Goal: Information Seeking & Learning: Learn about a topic

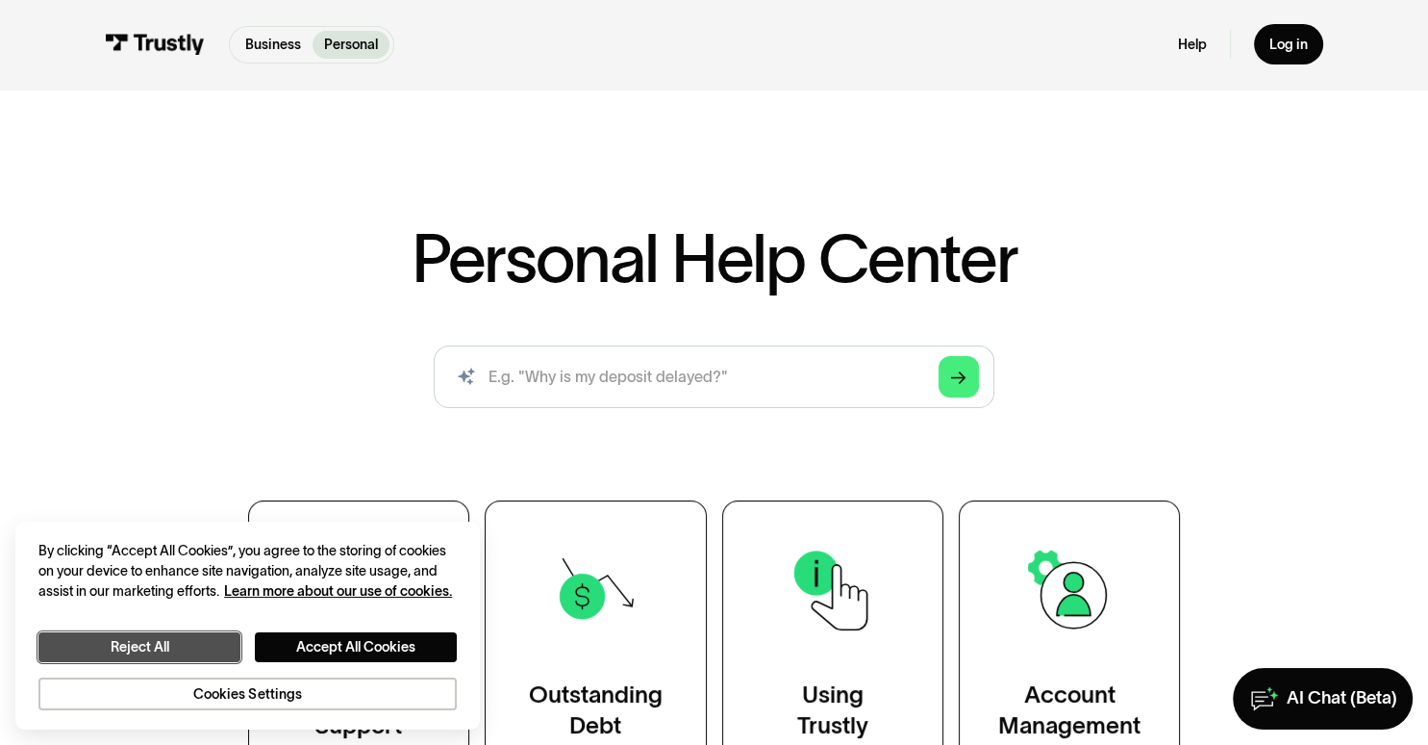
click at [194, 644] on button "Reject All" at bounding box center [139, 646] width 202 height 29
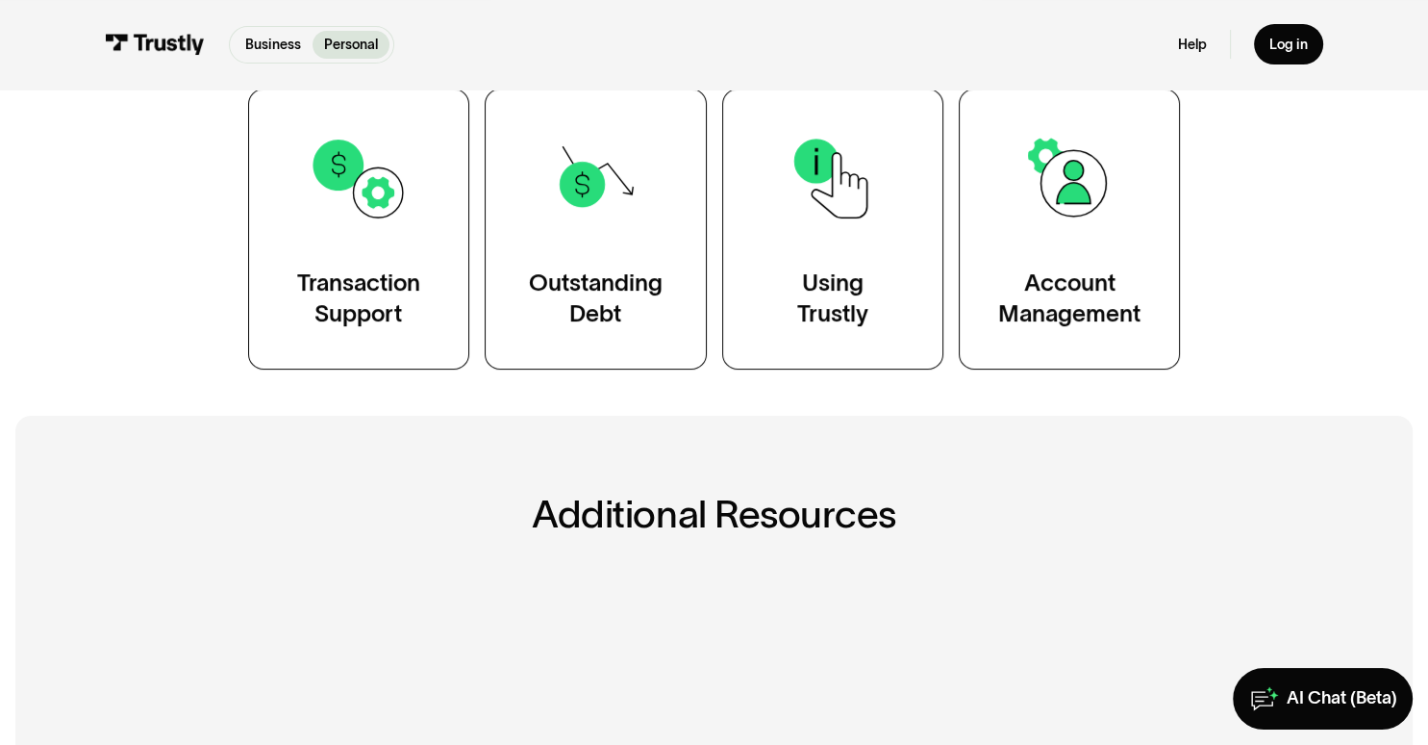
scroll to position [673, 0]
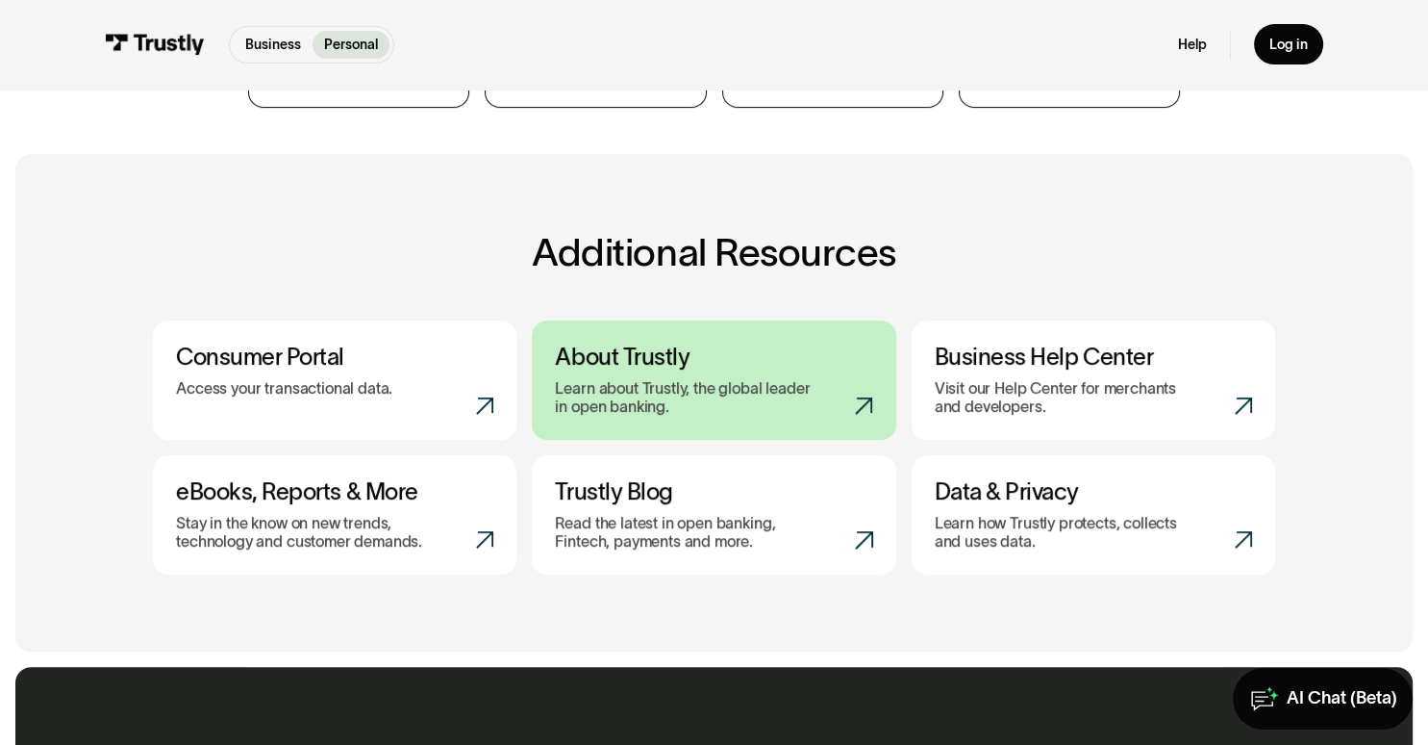
click at [662, 367] on h3 "About Trustly" at bounding box center [713, 357] width 317 height 28
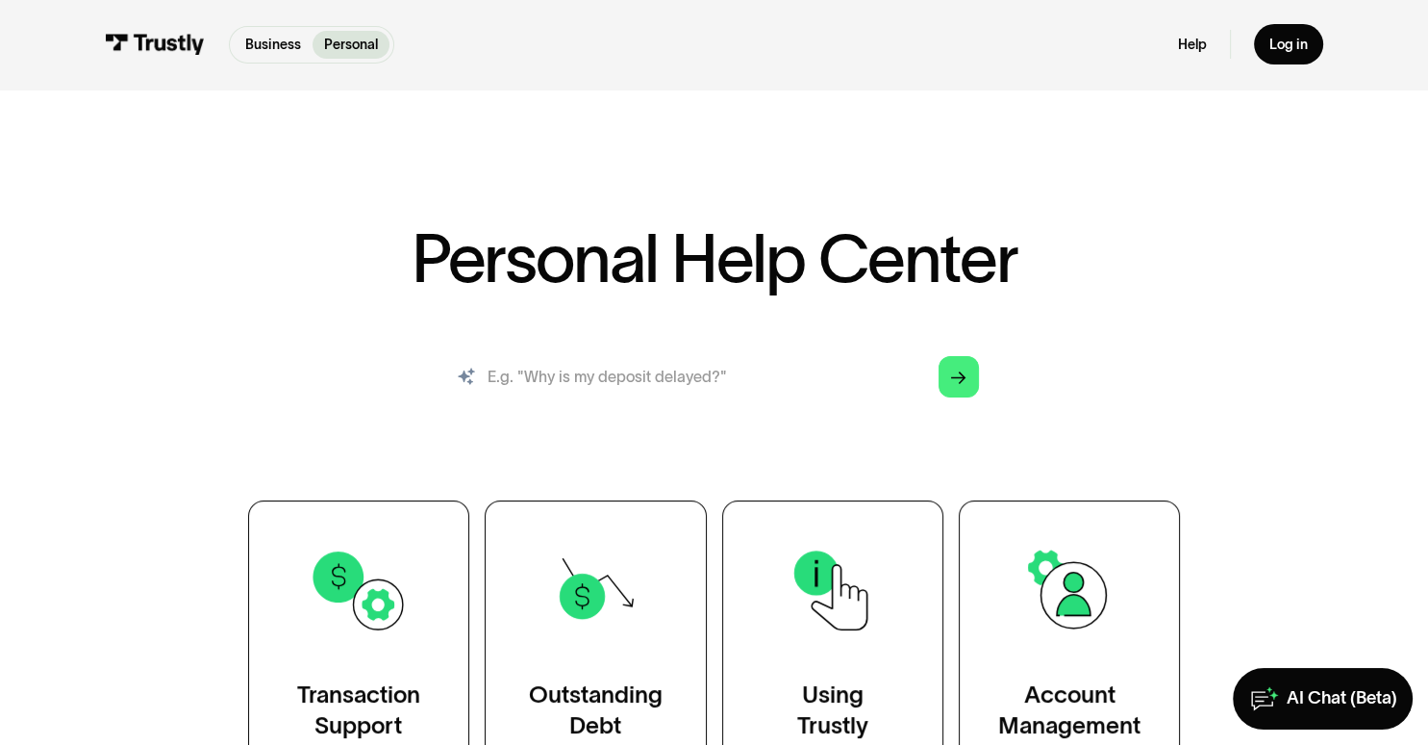
click at [484, 378] on input "search" at bounding box center [714, 376] width 561 height 62
click at [848, 379] on input "If U use Trustly to pay my T-Mobile bill each month," at bounding box center [714, 376] width 561 height 62
type input "If U use Trustly to pay my T-Mobile bill each month, is it just an ACH transact…"
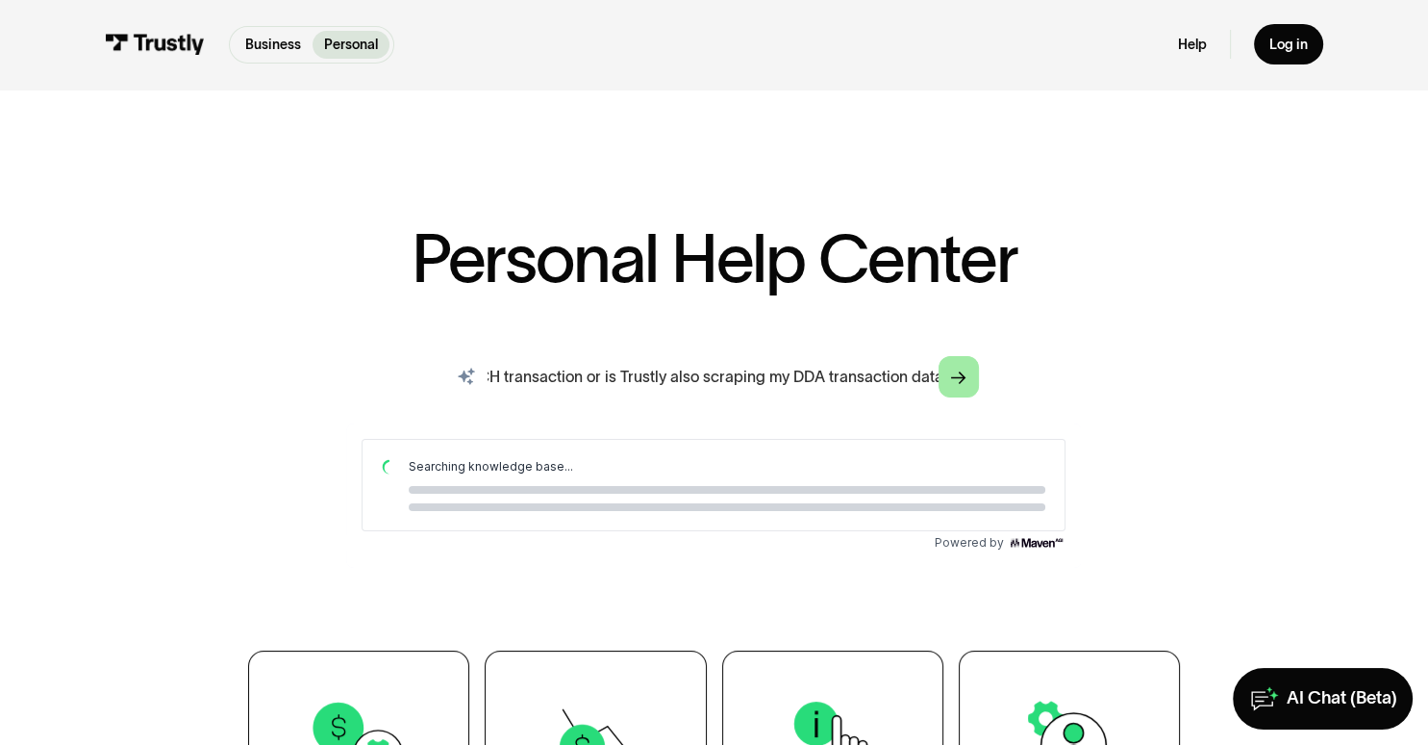
scroll to position [0, 0]
click at [971, 378] on link "Arrow Right" at bounding box center [959, 376] width 40 height 40
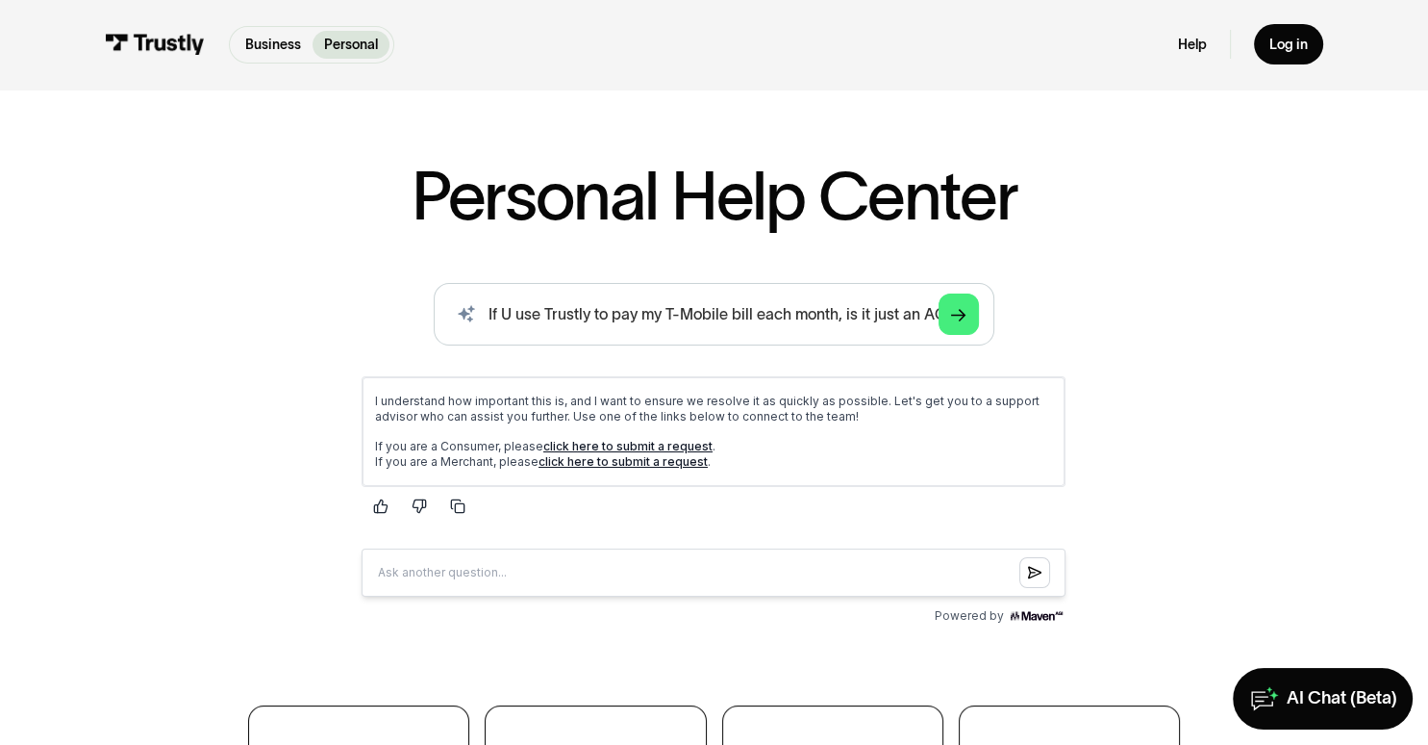
scroll to position [96, 0]
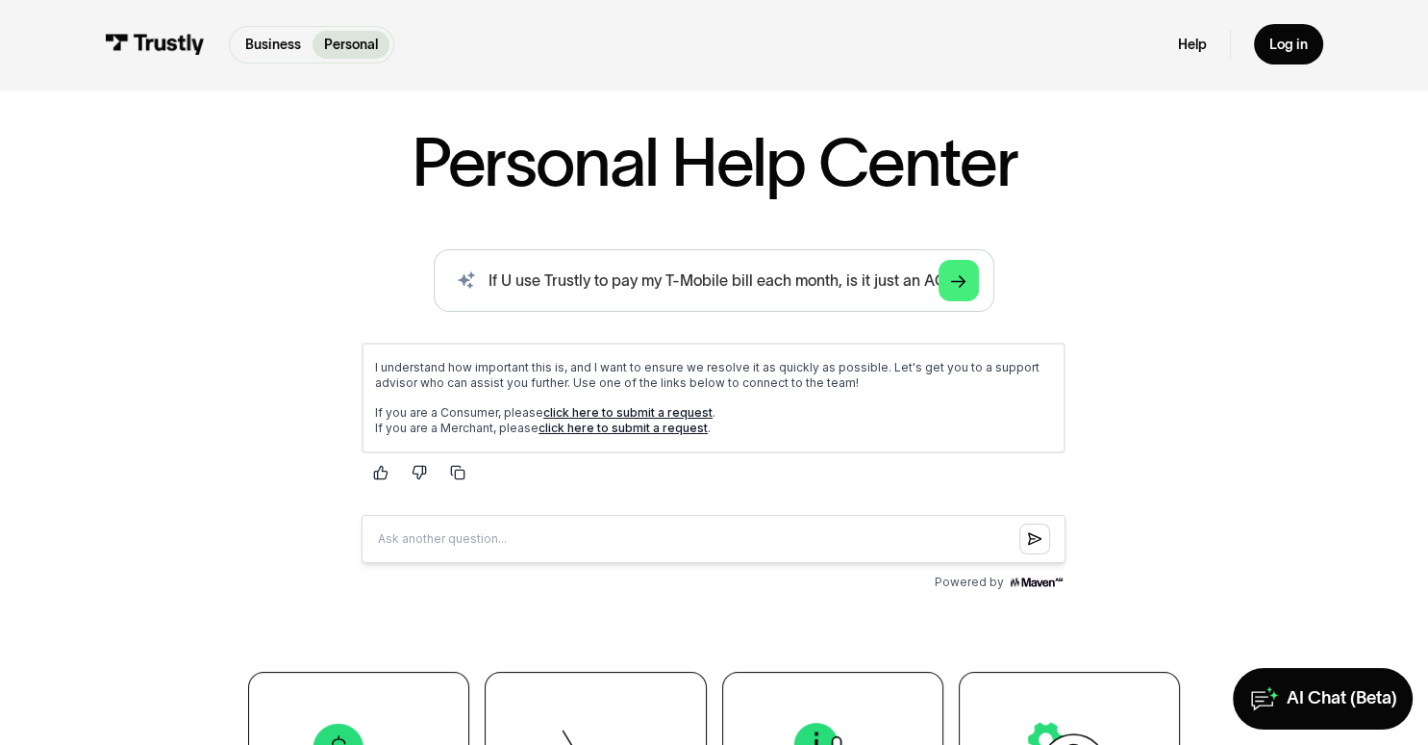
click at [645, 406] on link "click here to submit a request" at bounding box center [627, 411] width 169 height 14
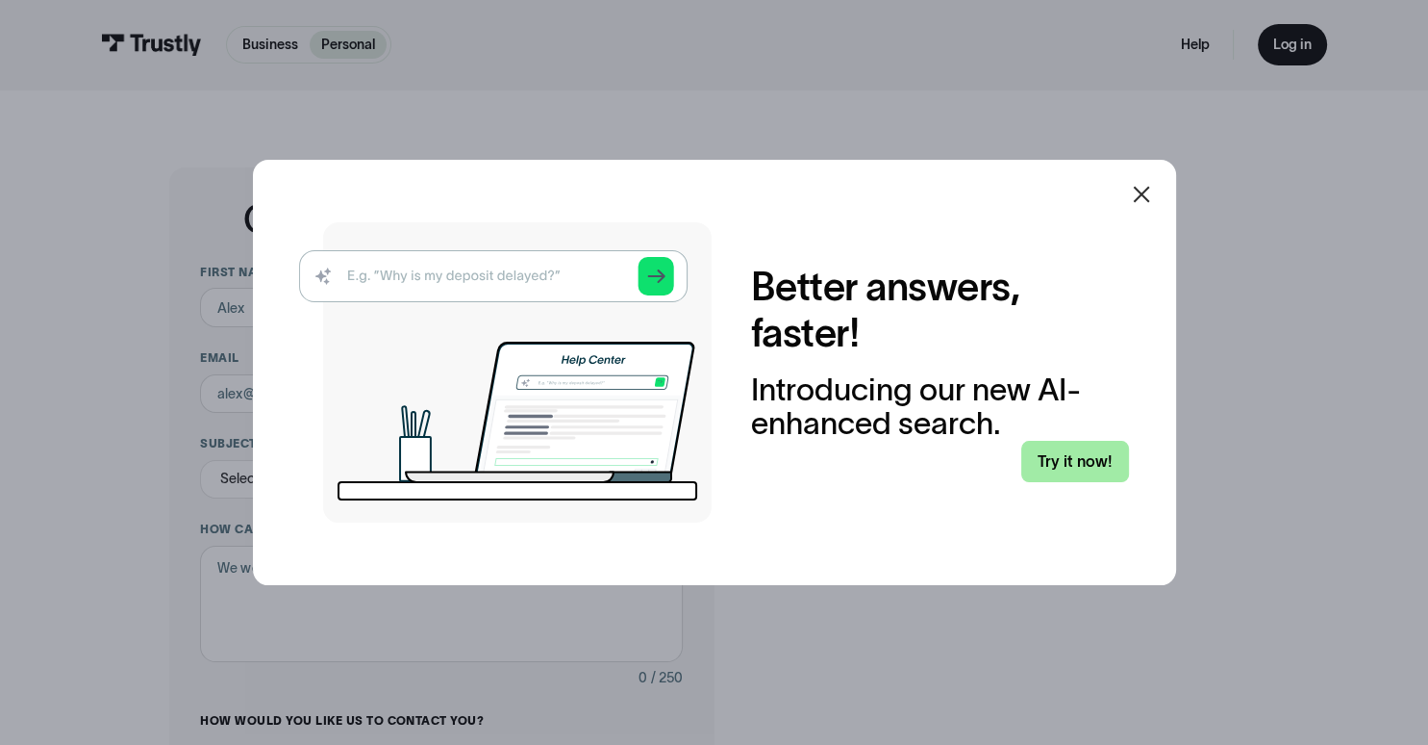
click at [1089, 466] on link "Try it now!" at bounding box center [1076, 461] width 108 height 40
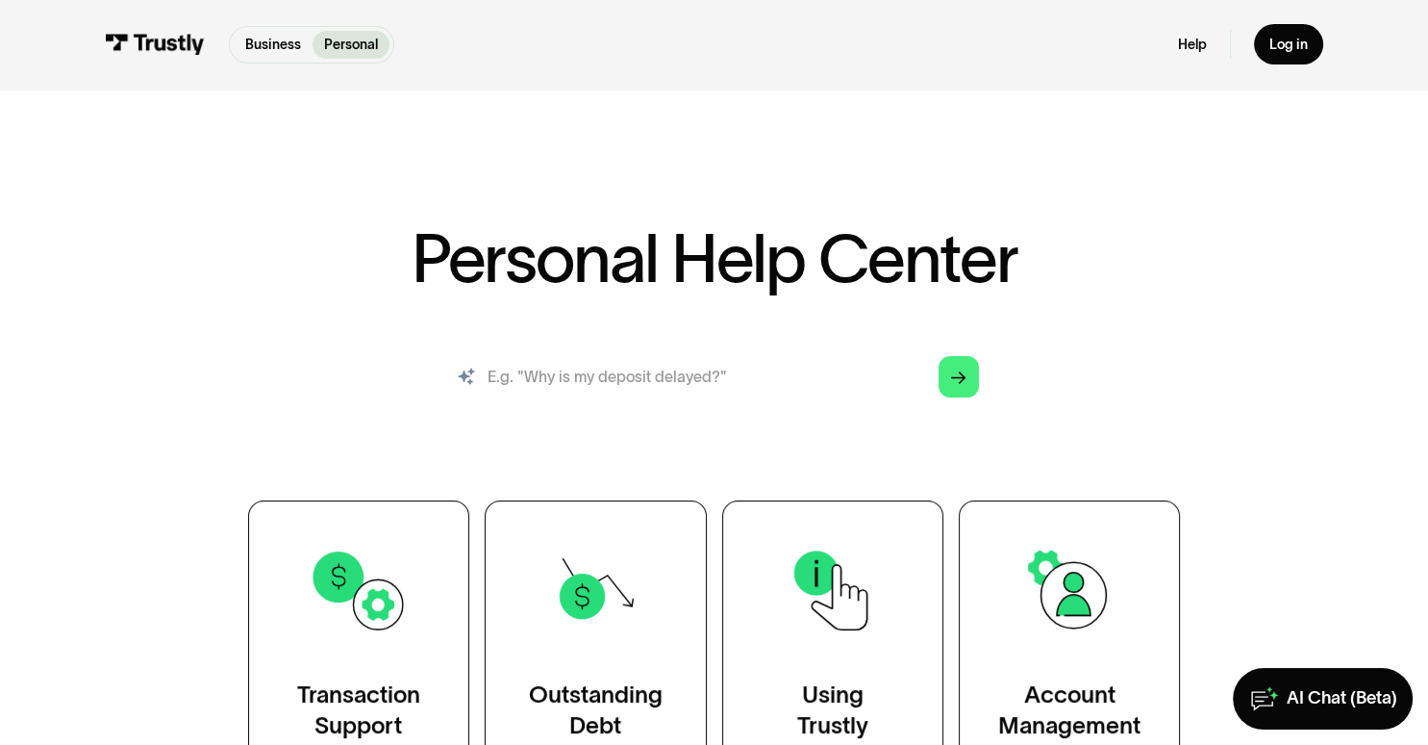
click at [493, 375] on input "search" at bounding box center [714, 376] width 561 height 62
type input "Is Trustly downloading my DDA statements on a regular basis?"
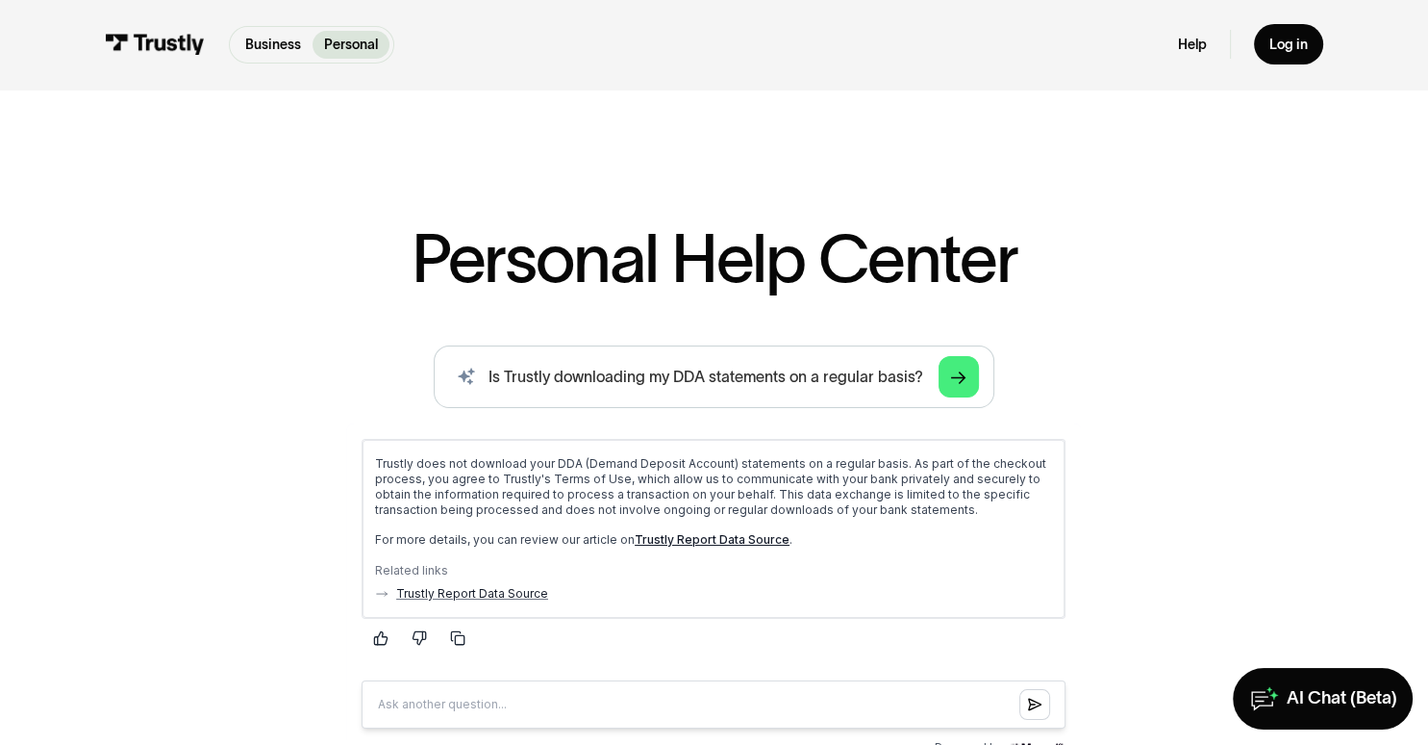
click at [735, 538] on link "Trustly Report Data Source" at bounding box center [712, 538] width 155 height 14
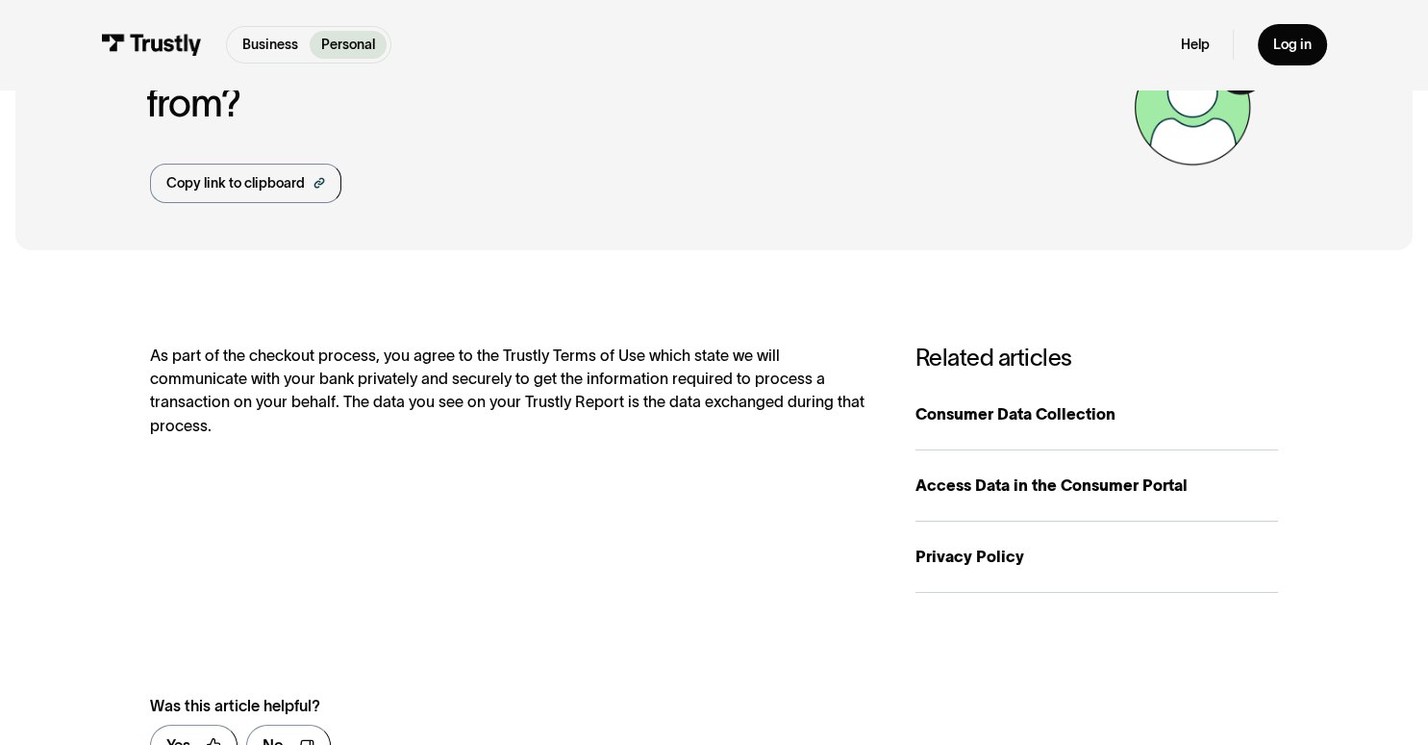
scroll to position [192, 0]
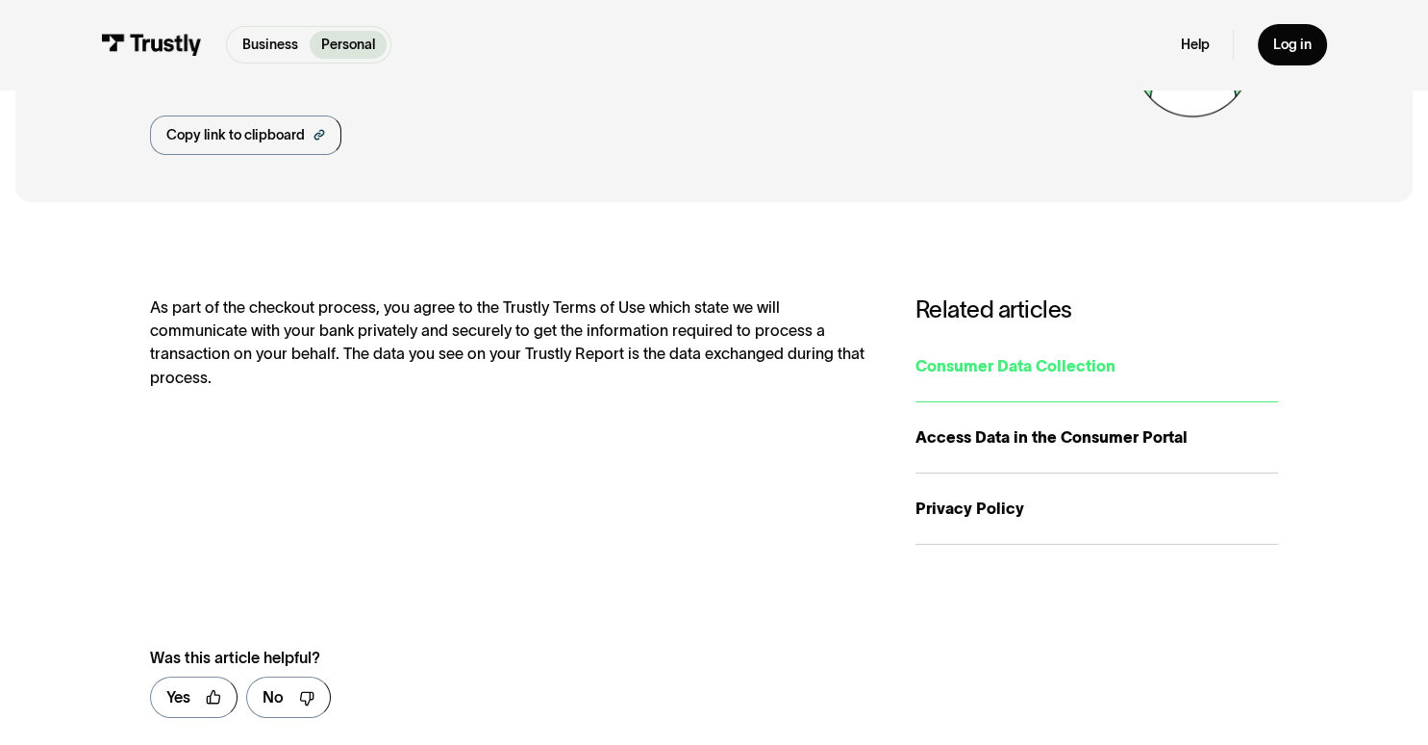
click at [994, 354] on div "Consumer Data Collection" at bounding box center [1098, 365] width 364 height 23
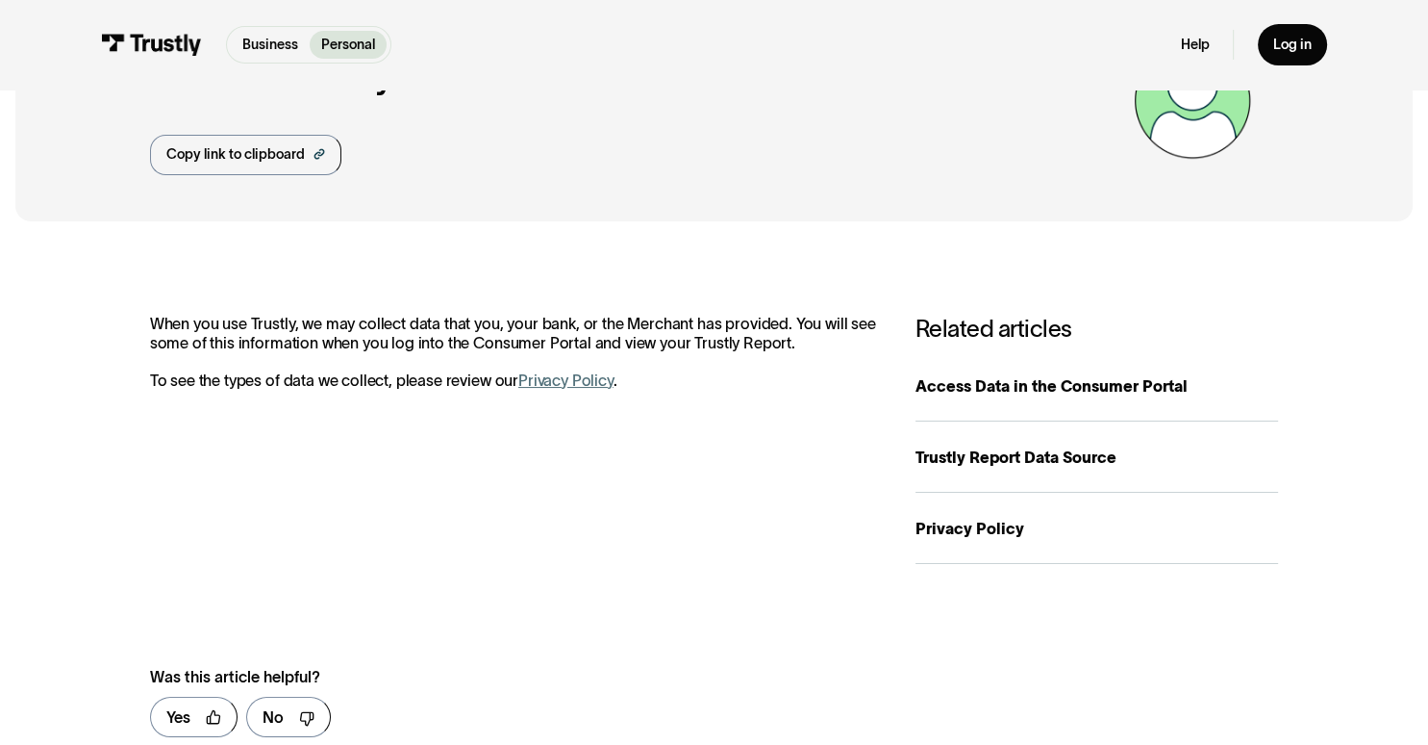
scroll to position [96, 0]
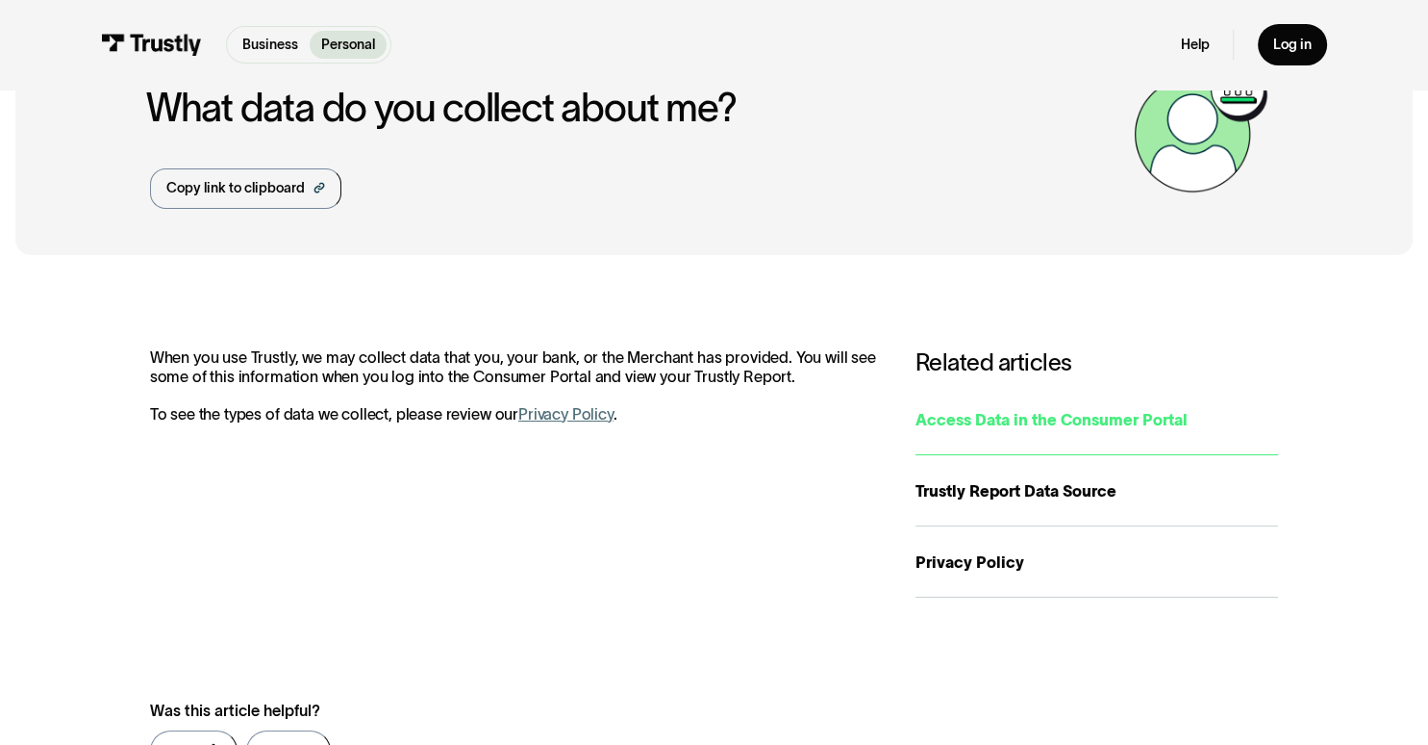
click at [1082, 417] on div "Access Data in the Consumer Portal" at bounding box center [1098, 419] width 364 height 23
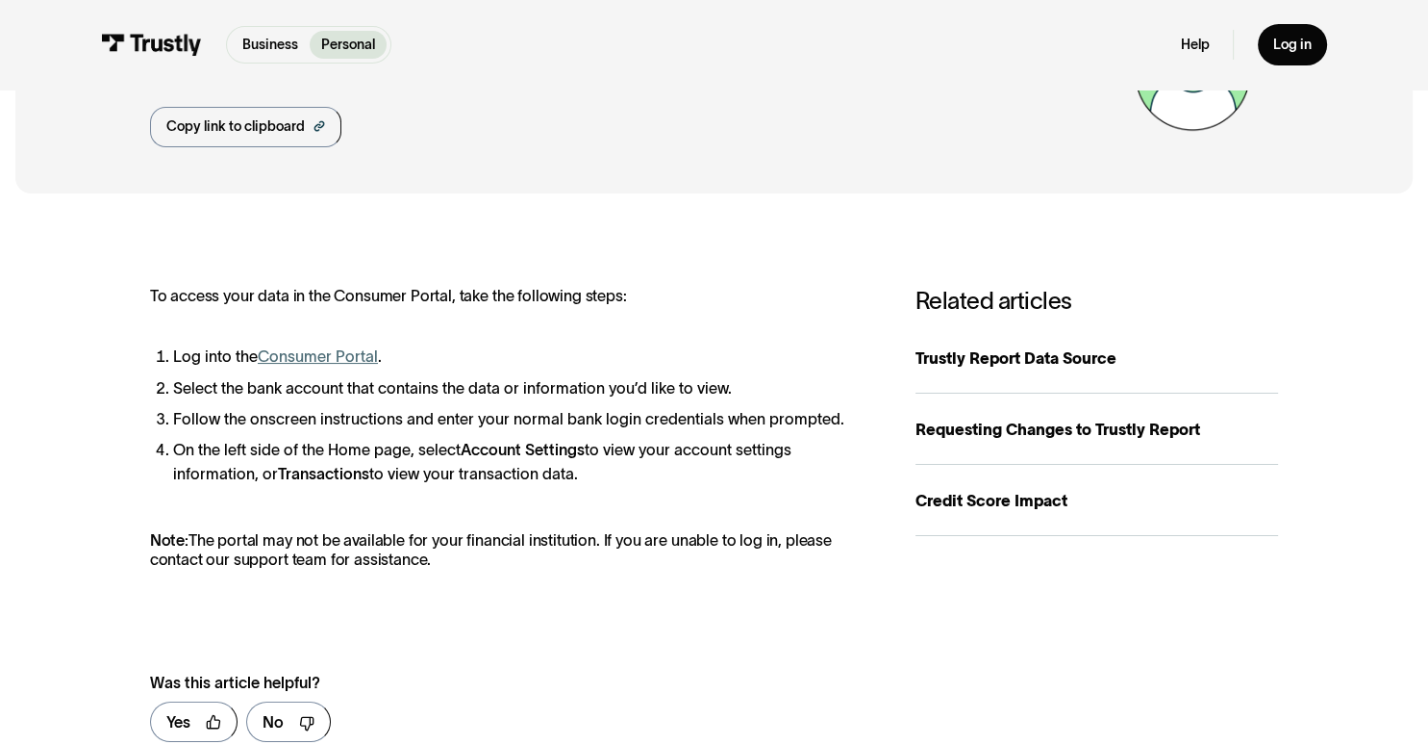
scroll to position [192, 0]
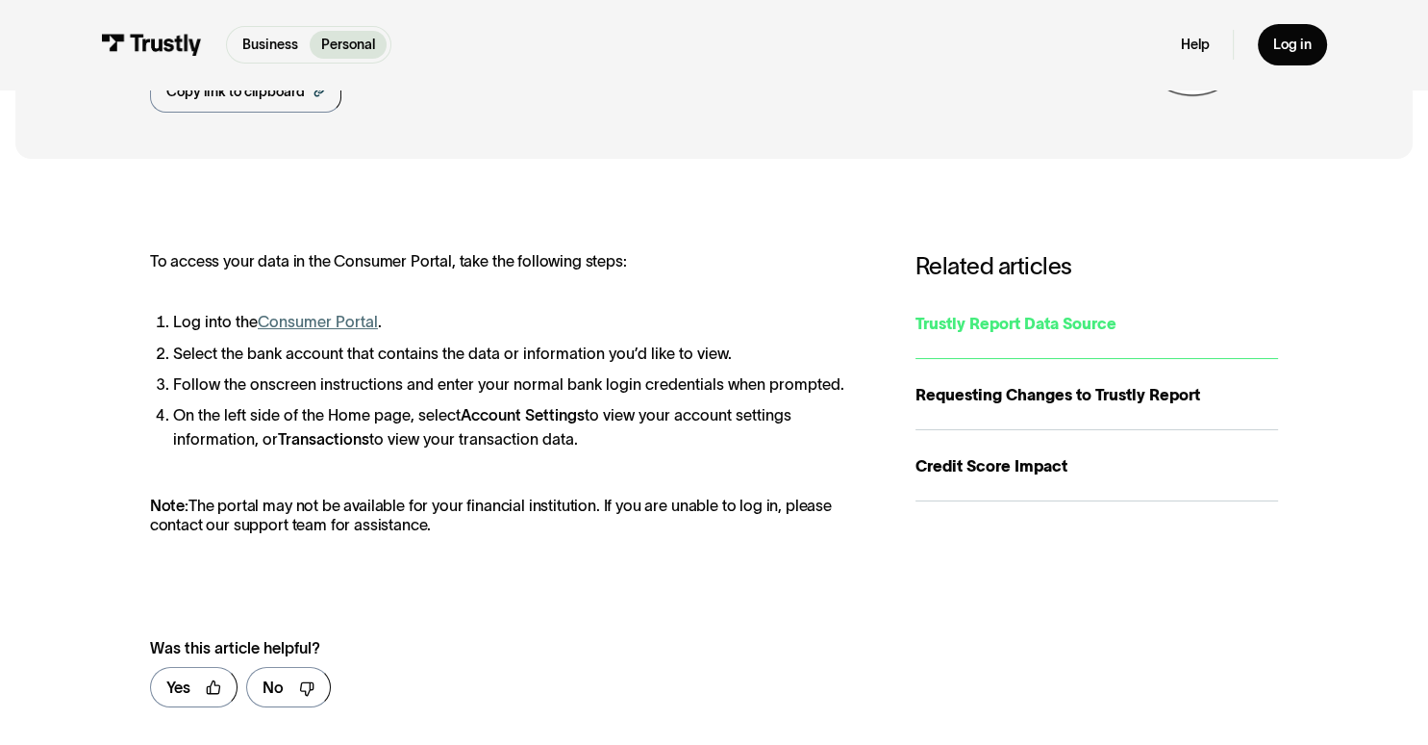
click at [1053, 320] on div "Trustly Report Data Source" at bounding box center [1098, 323] width 364 height 23
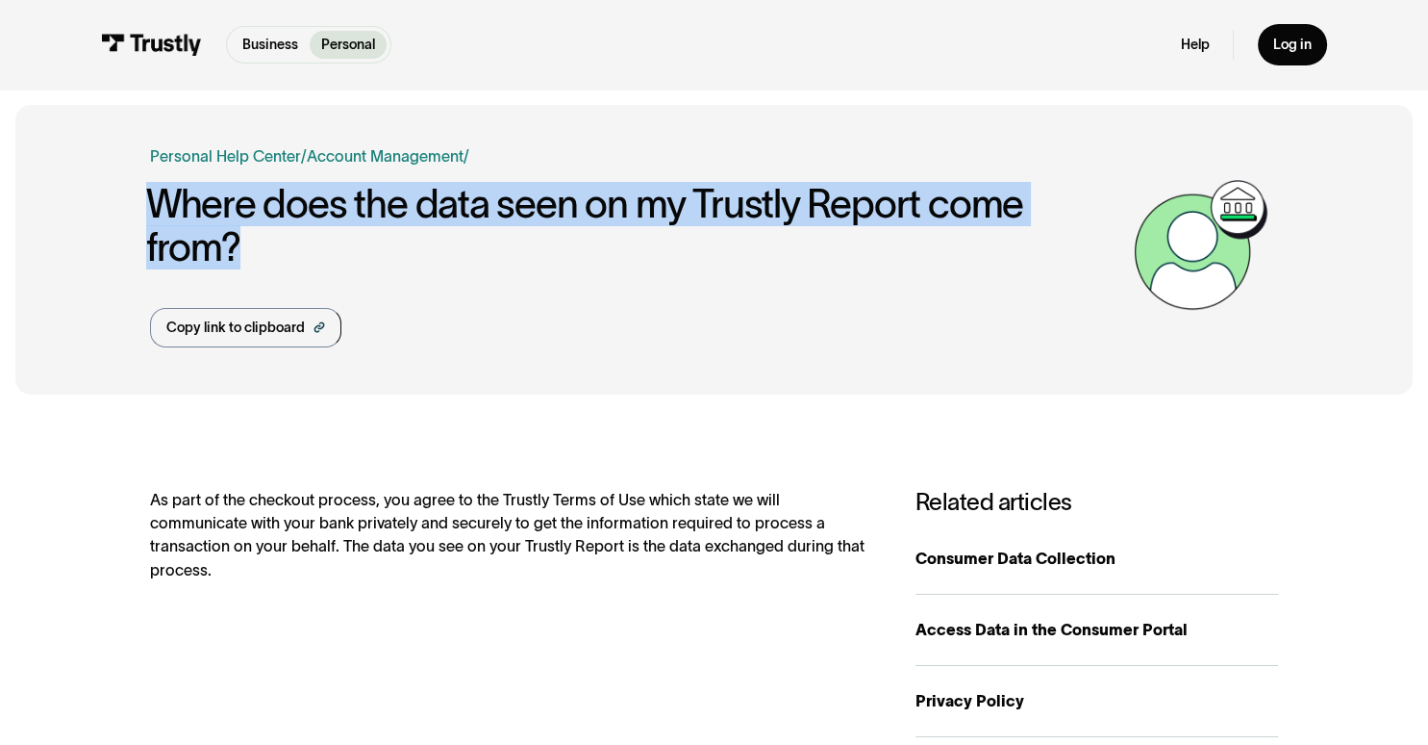
drag, startPoint x: 152, startPoint y: 206, endPoint x: 1125, endPoint y: 210, distance: 973.5
click at [1125, 210] on h1 "Where does the data seen on my Trustly Report come from?" at bounding box center [635, 226] width 979 height 86
